Goal: Complete Application Form: Complete application form

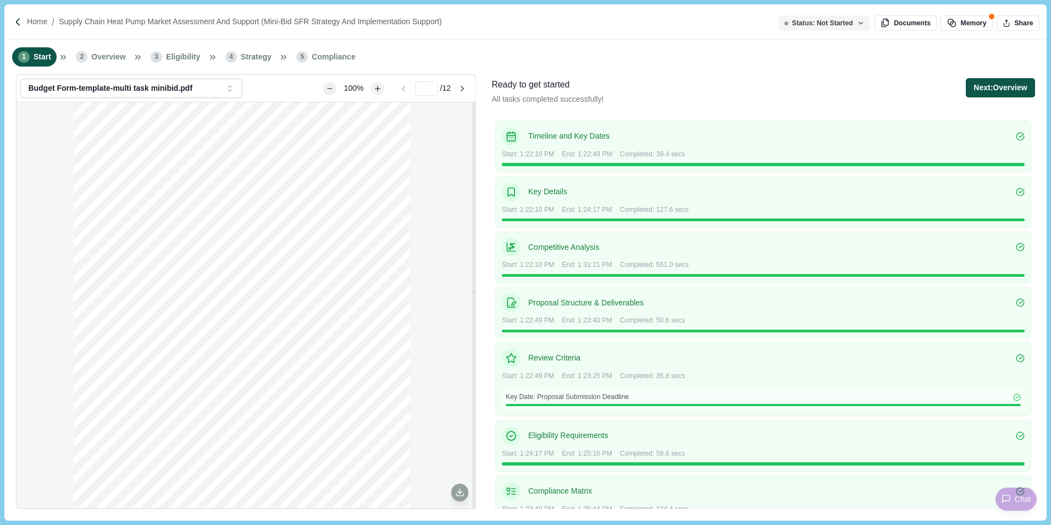
click at [1003, 91] on button "Next: Overview" at bounding box center [1000, 87] width 69 height 19
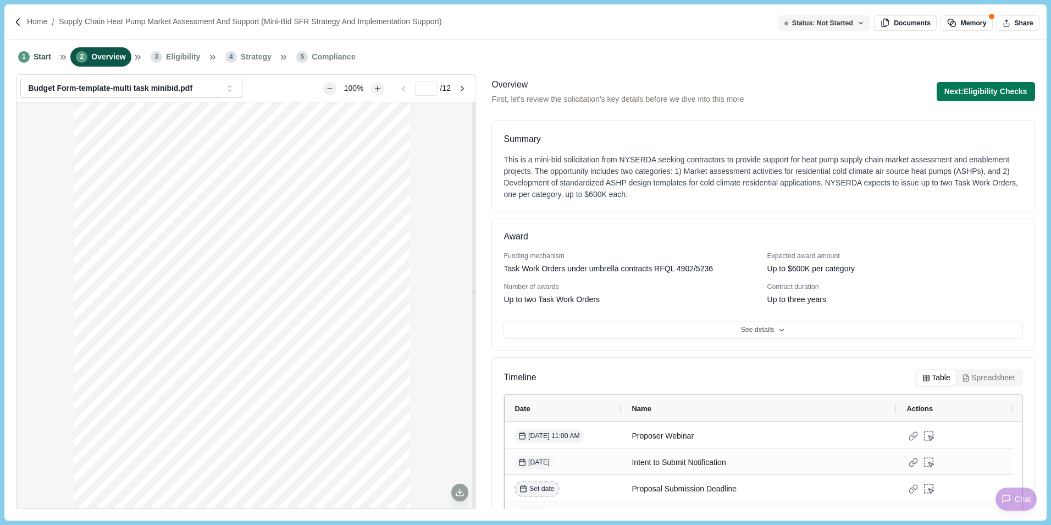
scroll to position [58, 0]
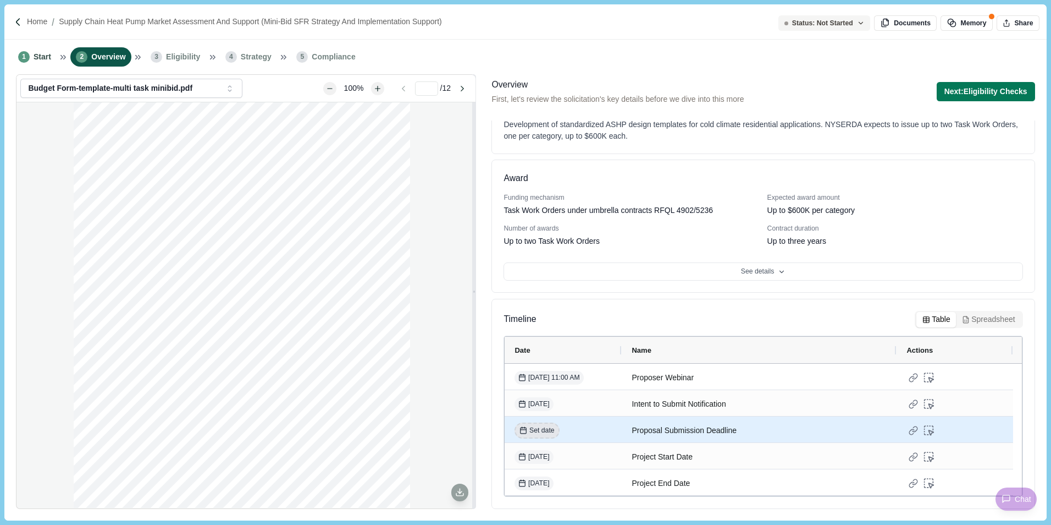
click at [547, 430] on span "Set date" at bounding box center [541, 431] width 25 height 10
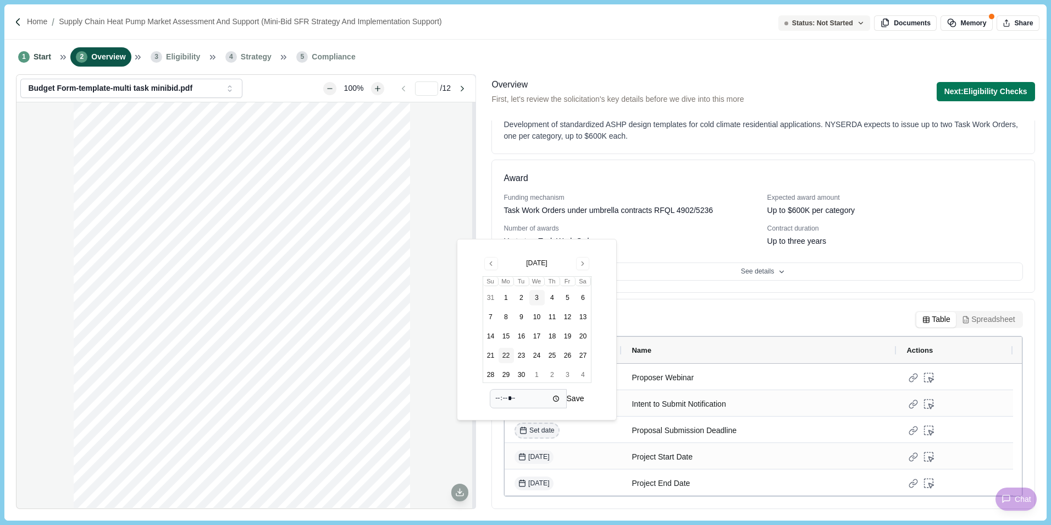
click at [504, 352] on button "22" at bounding box center [506, 354] width 15 height 15
click at [502, 399] on input "time" at bounding box center [528, 398] width 77 height 19
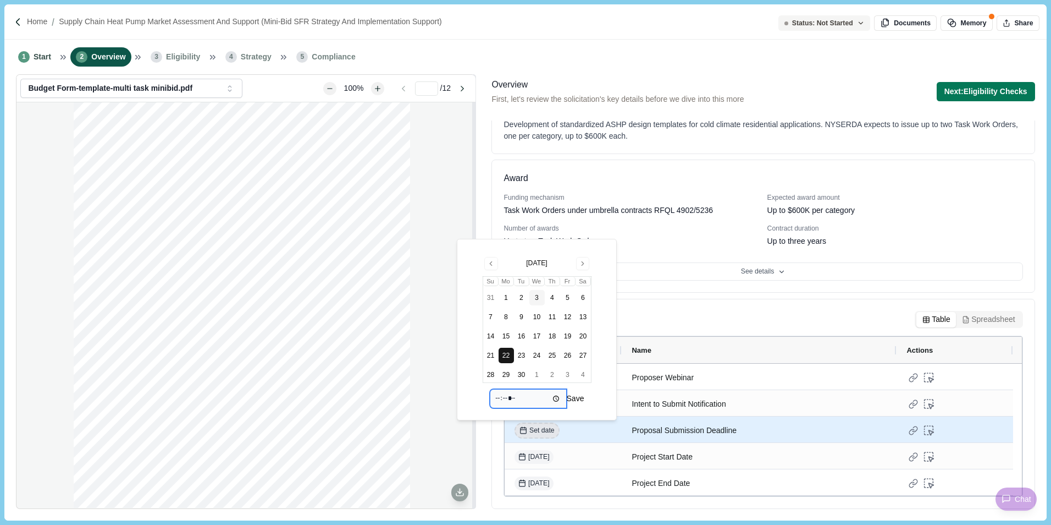
type input "*****"
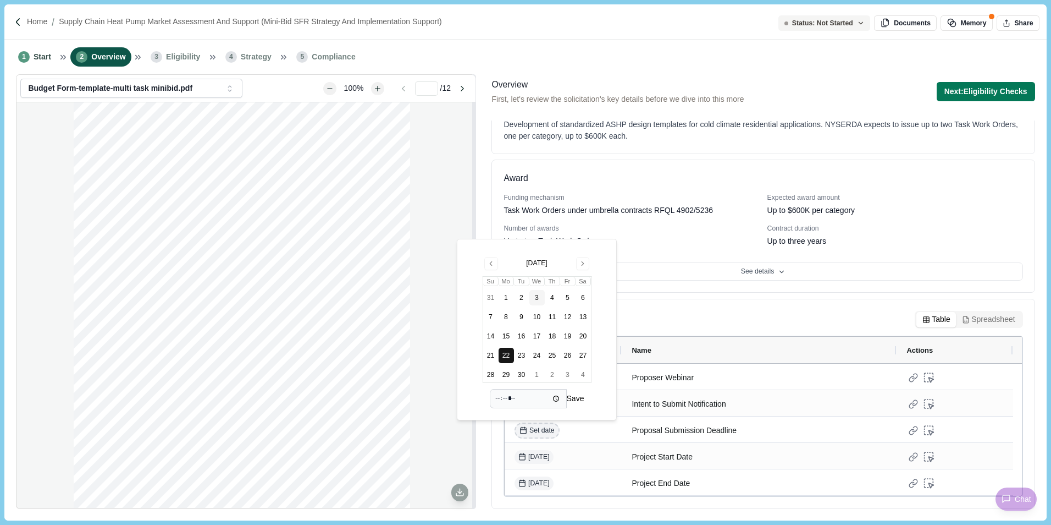
click at [574, 392] on button "Save" at bounding box center [576, 398] width 18 height 19
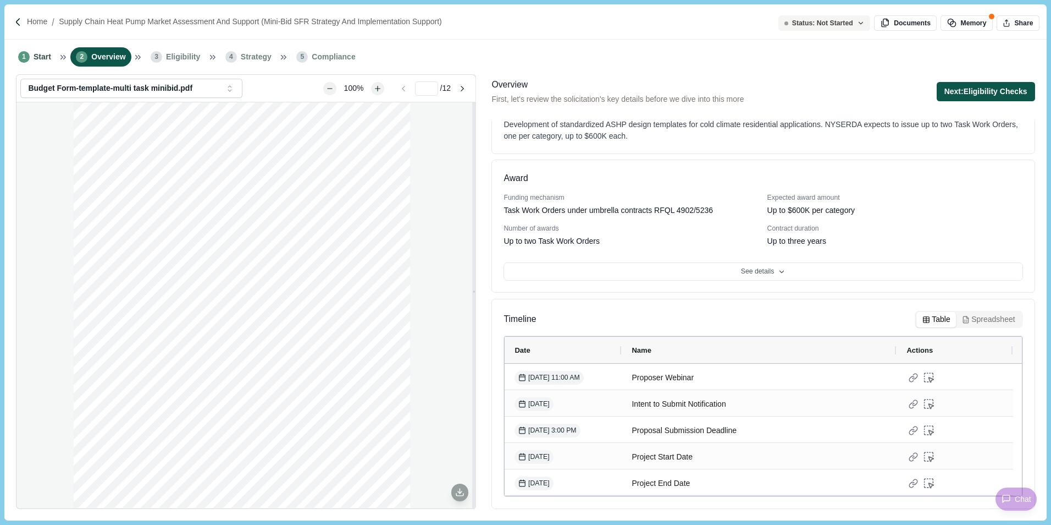
click at [1012, 88] on button "Next: Eligibility Checks" at bounding box center [986, 91] width 98 height 19
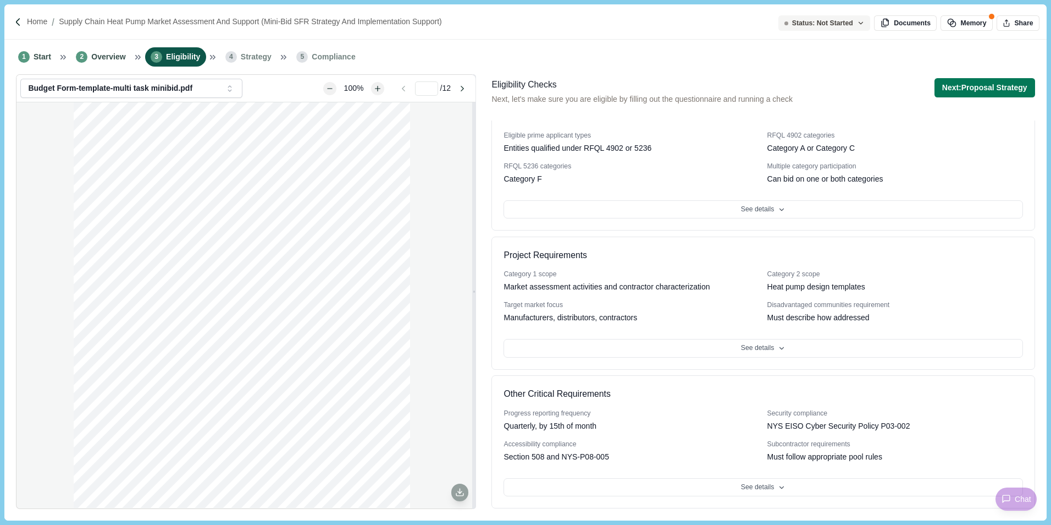
scroll to position [147, 0]
click at [778, 347] on icon at bounding box center [782, 348] width 8 height 8
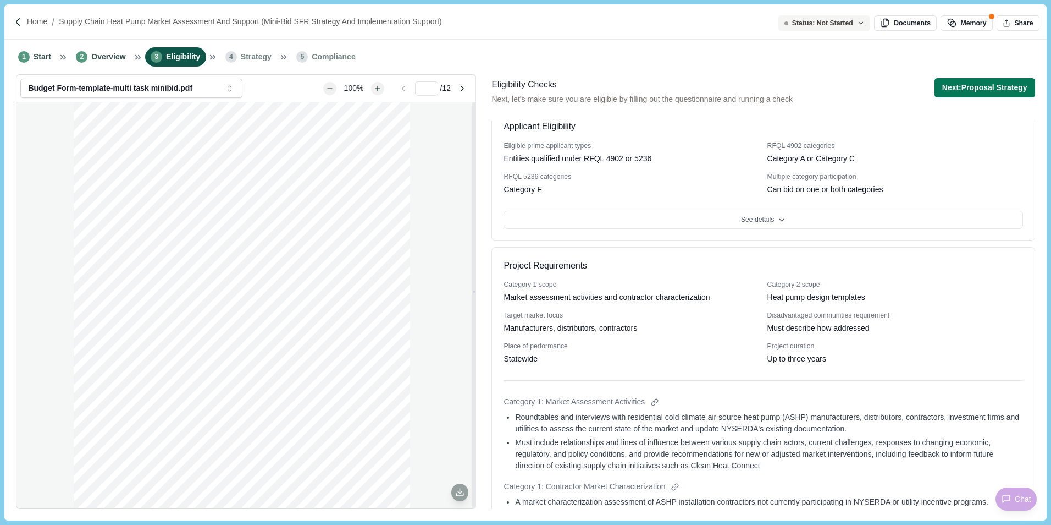
scroll to position [0, 0]
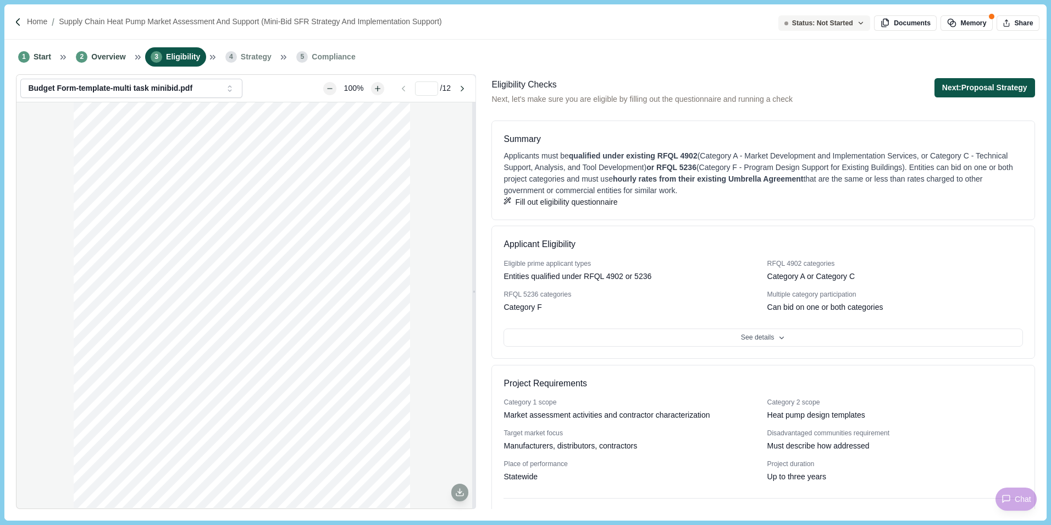
click at [984, 92] on button "Next: Proposal Strategy" at bounding box center [985, 87] width 101 height 19
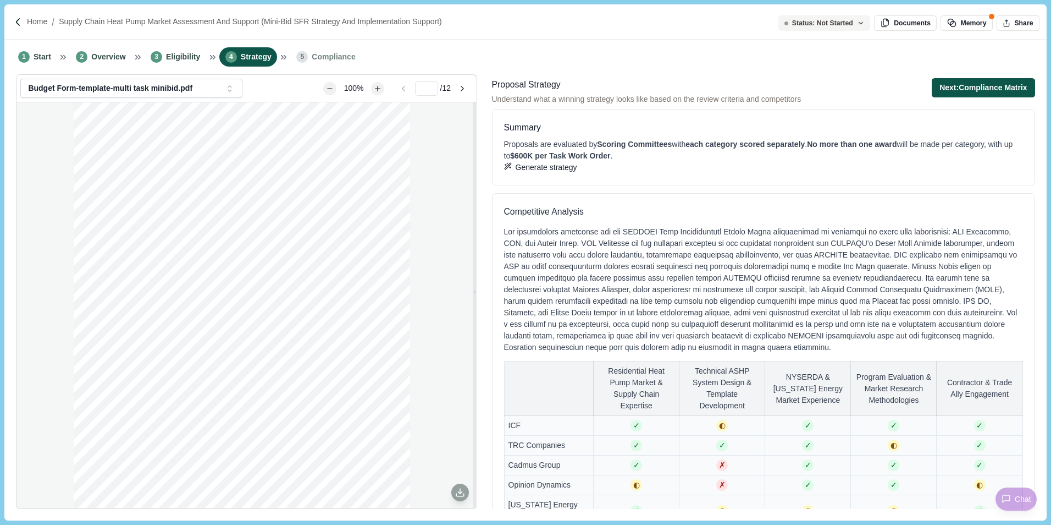
click at [986, 91] on button "Next: Compliance Matrix" at bounding box center [983, 87] width 103 height 19
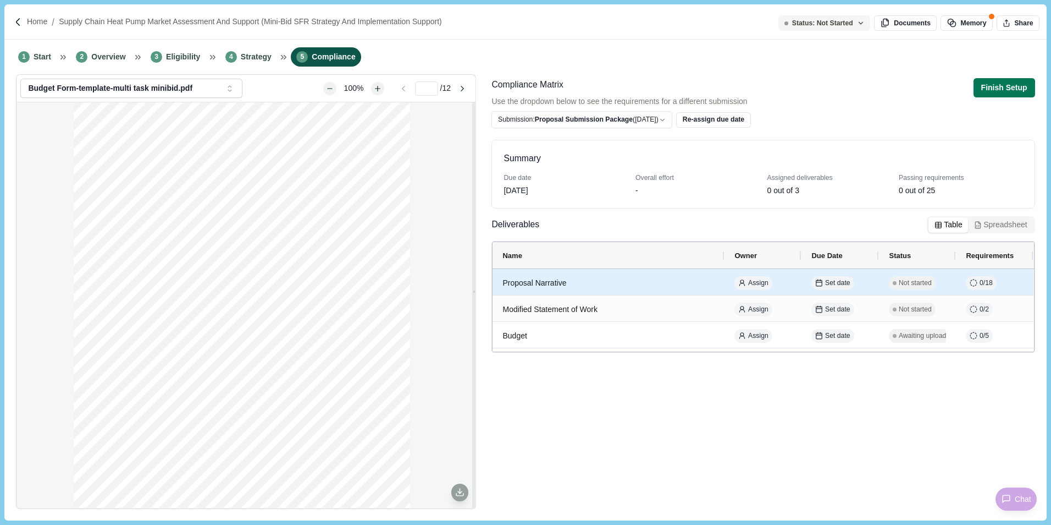
click at [663, 279] on div "Proposal Narrative" at bounding box center [609, 282] width 212 height 21
select select "********"
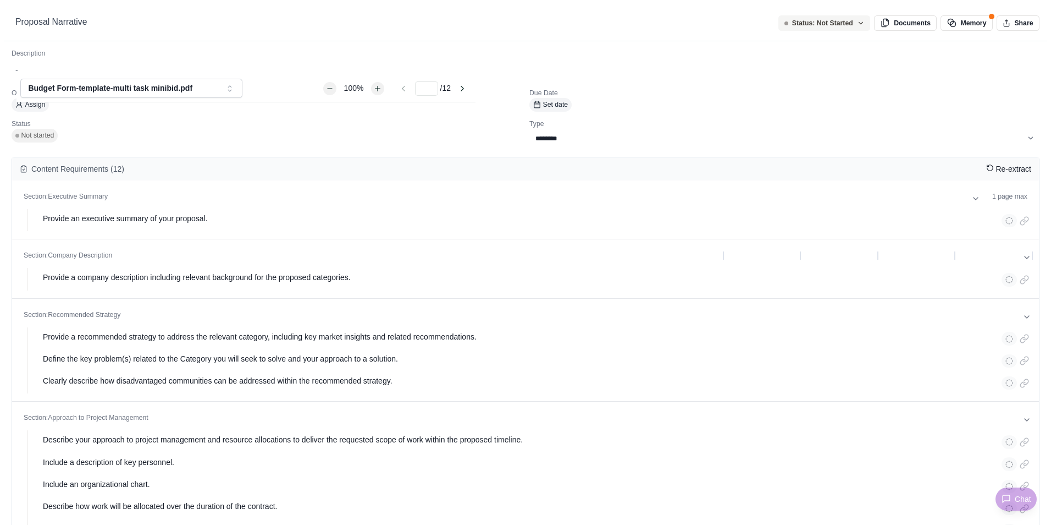
click at [1033, 26] on icon "button" at bounding box center [1035, 23] width 10 height 10
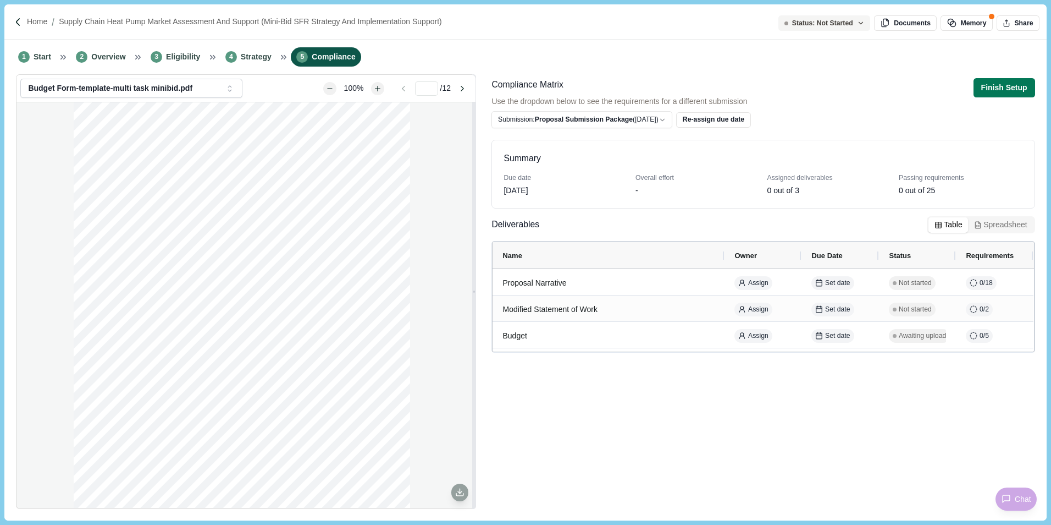
click at [678, 123] on html "**********" at bounding box center [525, 262] width 1051 height 525
click at [970, 21] on button "Memory" at bounding box center [967, 22] width 52 height 15
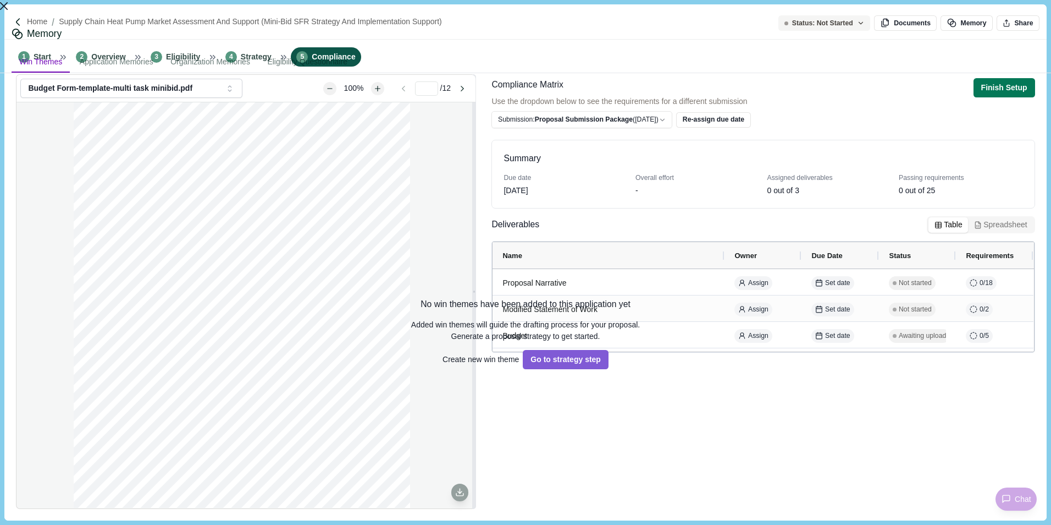
click at [8, 8] on button "Close" at bounding box center [4, 6] width 8 height 12
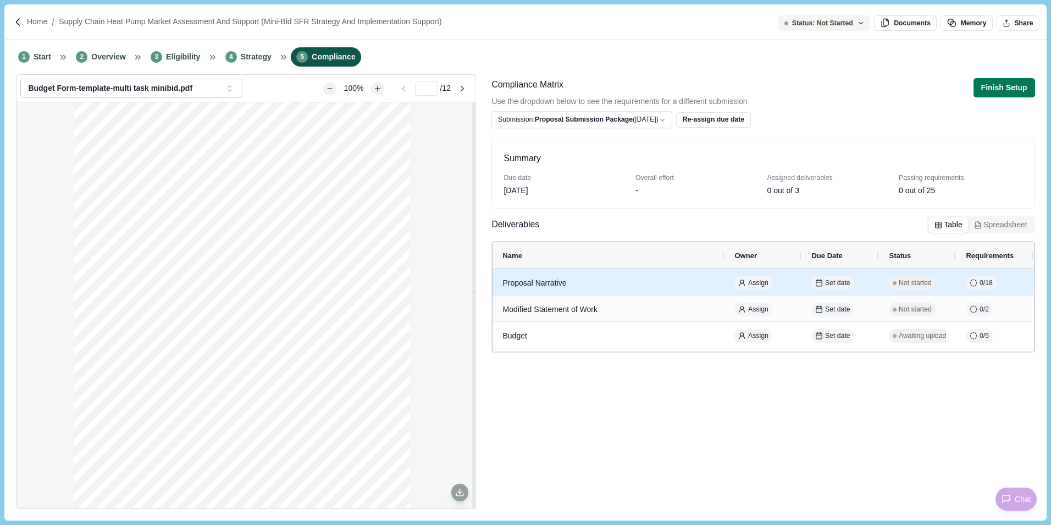
click at [941, 15] on button "Memory" at bounding box center [967, 22] width 52 height 15
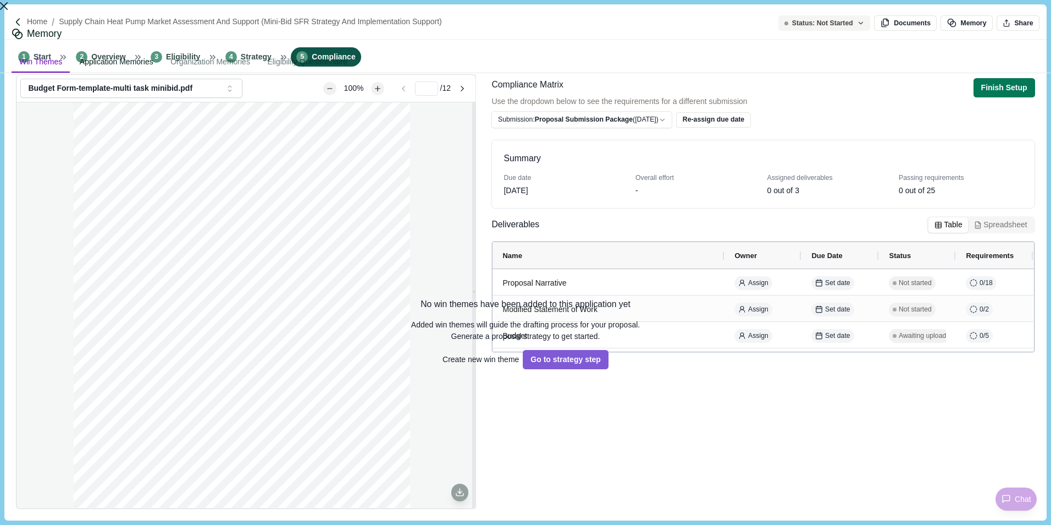
click at [161, 52] on div "Application Memories" at bounding box center [116, 62] width 89 height 20
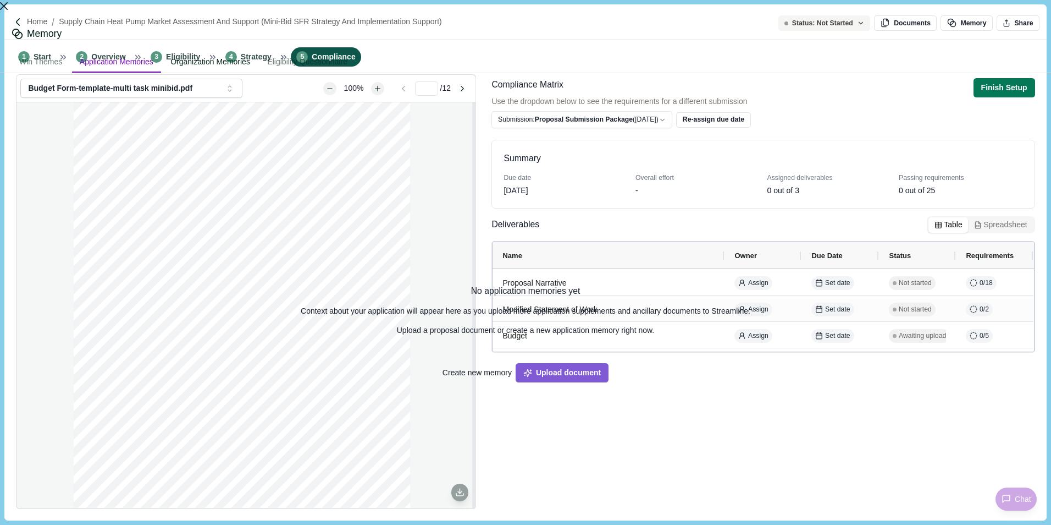
click at [258, 52] on div "Organization Memories" at bounding box center [210, 62] width 95 height 20
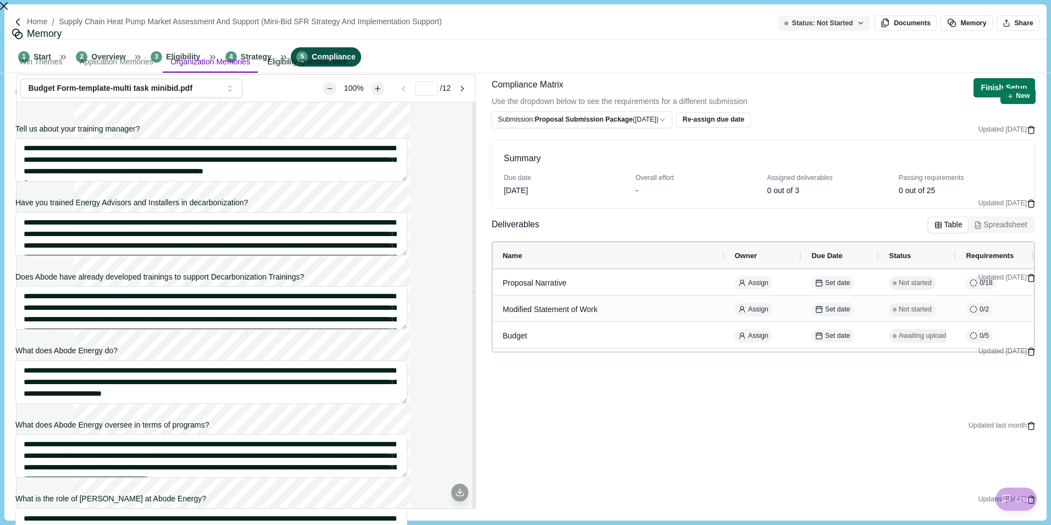
click at [355, 52] on div "Eligibility Questionnaire" at bounding box center [308, 62] width 96 height 20
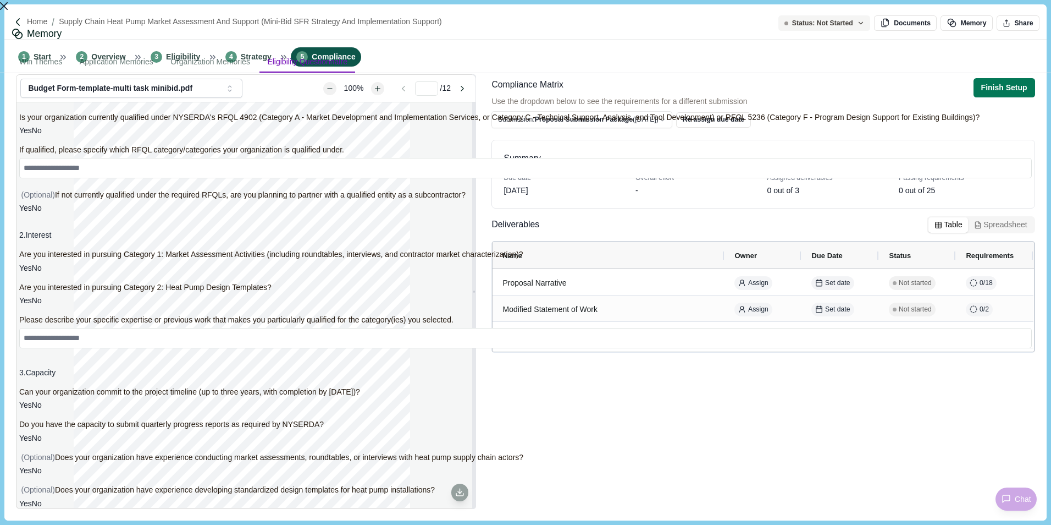
click at [19, 135] on span at bounding box center [19, 130] width 0 height 9
click at [666, 178] on textarea at bounding box center [525, 168] width 1013 height 20
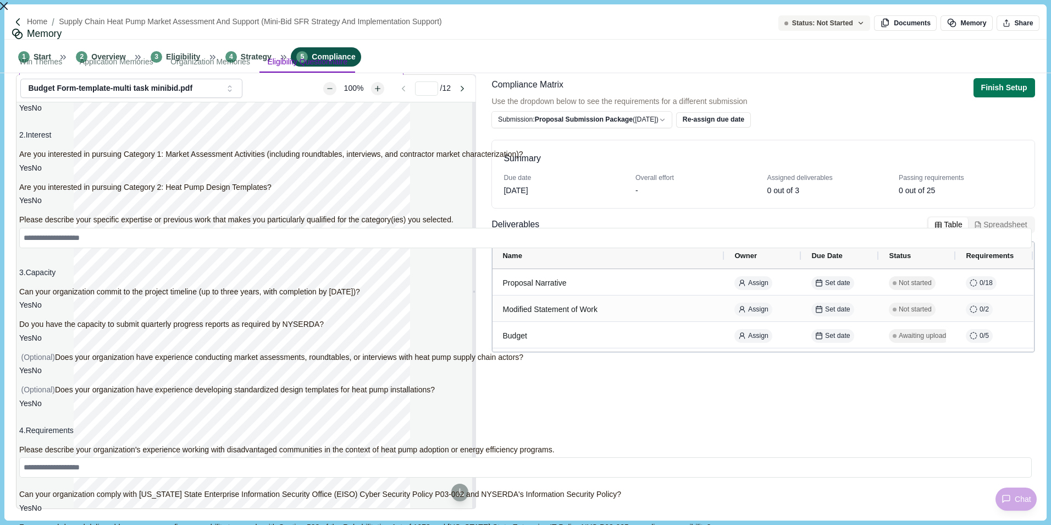
scroll to position [110, 0]
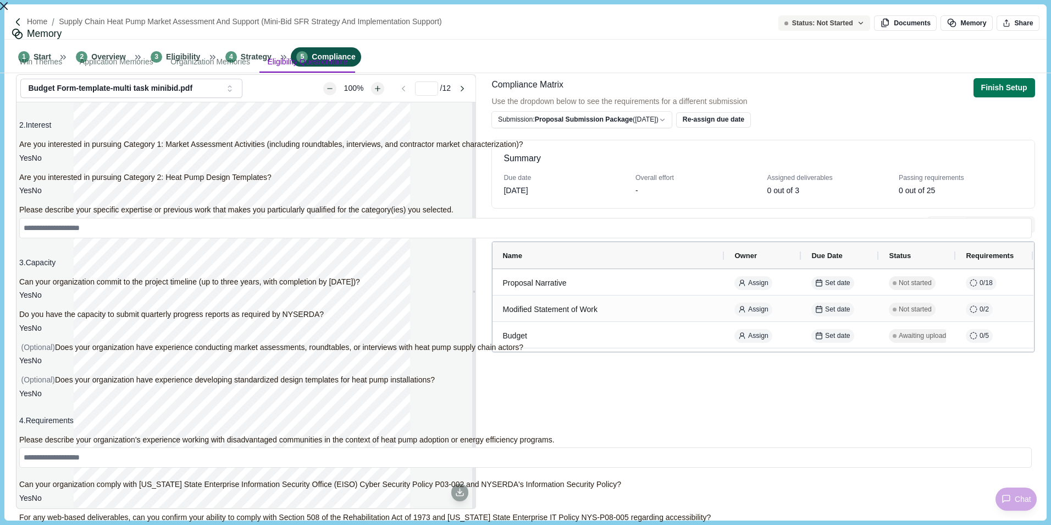
type textarea "*******"
click at [19, 162] on span at bounding box center [19, 157] width 0 height 9
click at [19, 195] on span at bounding box center [19, 190] width 0 height 9
click at [605, 524] on div "Memory Win Themes Application Memories Organization Memories Eligibility Questi…" at bounding box center [525, 525] width 1051 height 0
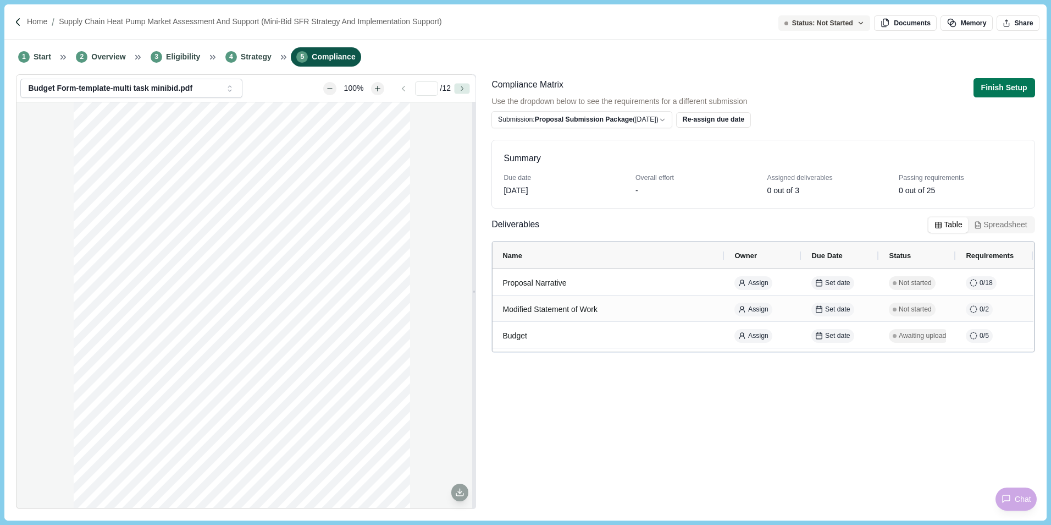
click at [459, 86] on icon "Go to next page" at bounding box center [462, 88] width 6 height 6
click at [458, 87] on button "Go to next page" at bounding box center [462, 88] width 15 height 10
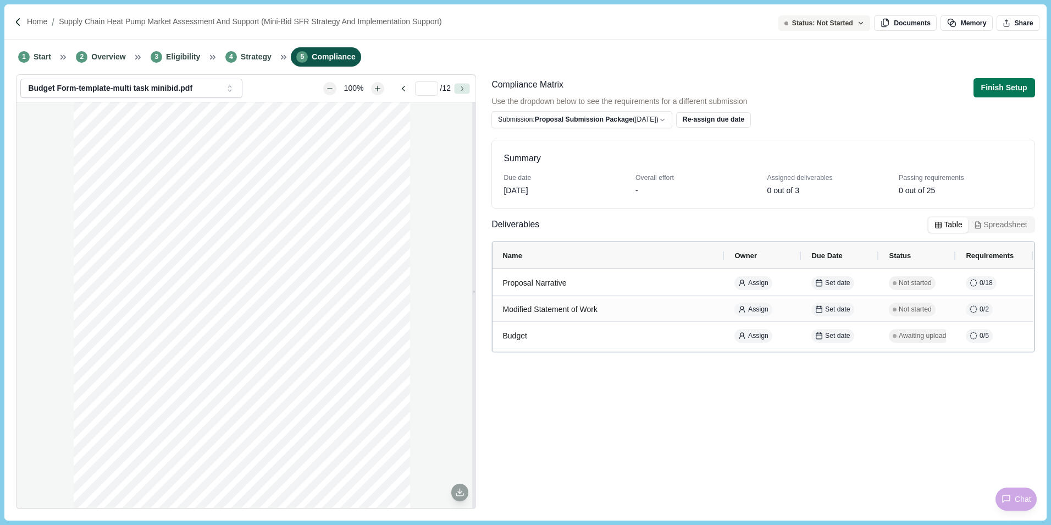
click at [458, 87] on button "Go to next page" at bounding box center [462, 88] width 15 height 10
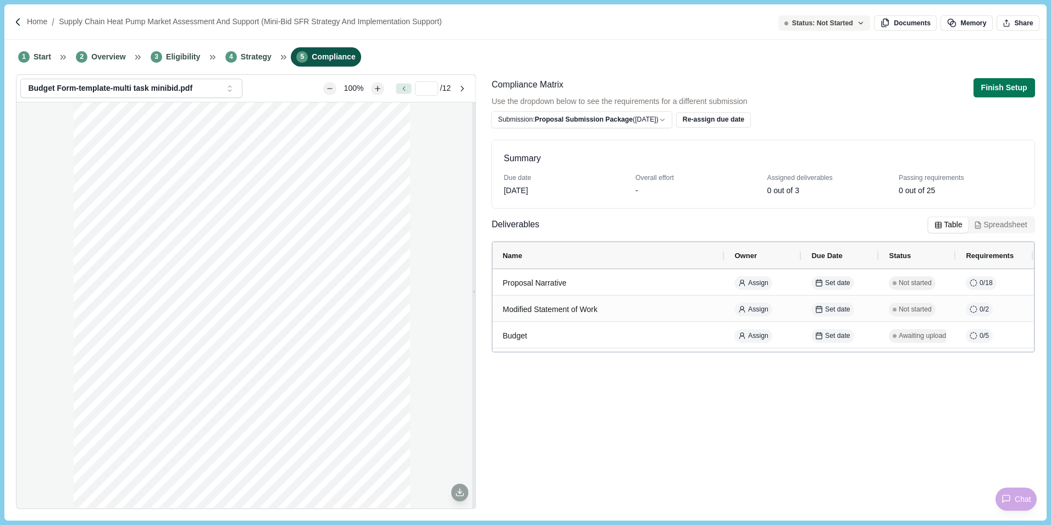
click at [405, 90] on button "Go to previous page" at bounding box center [403, 88] width 15 height 10
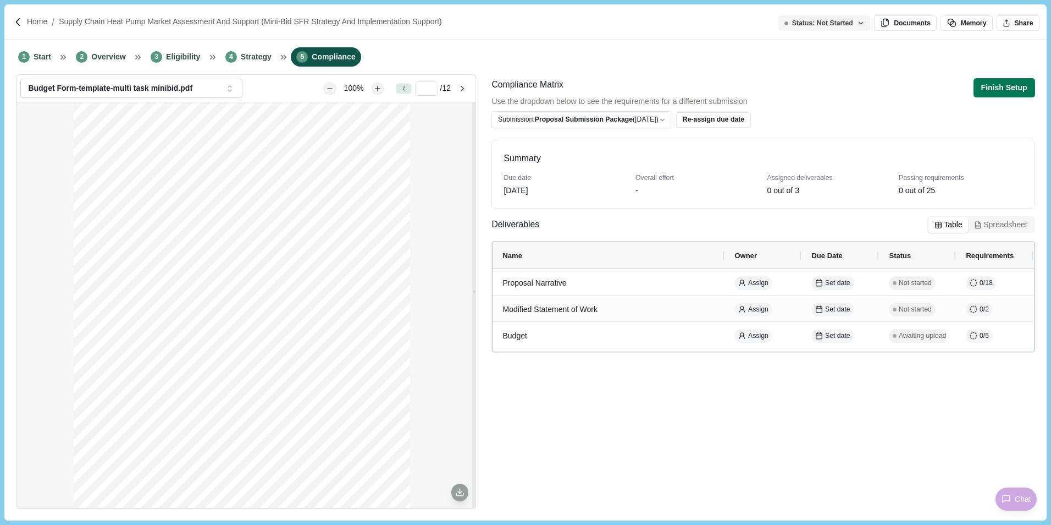
click at [405, 90] on button "Go to previous page" at bounding box center [403, 88] width 15 height 10
type input "*"
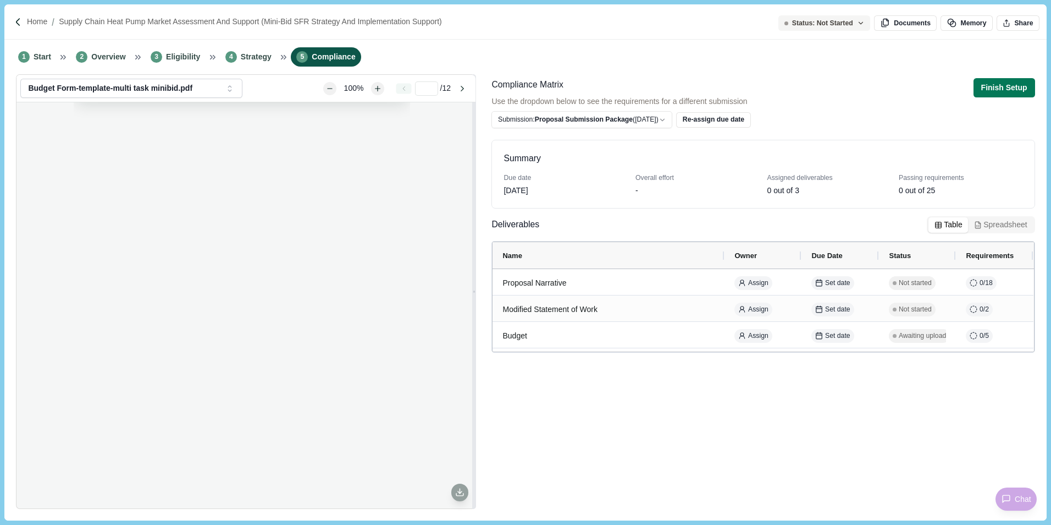
scroll to position [0, 0]
click at [446, 171] on div "Solicitation/Contract No. Page Mini-Bid SFR Strategy and Implementation Support…" at bounding box center [245, 304] width 459 height 405
